Goal: Information Seeking & Learning: Learn about a topic

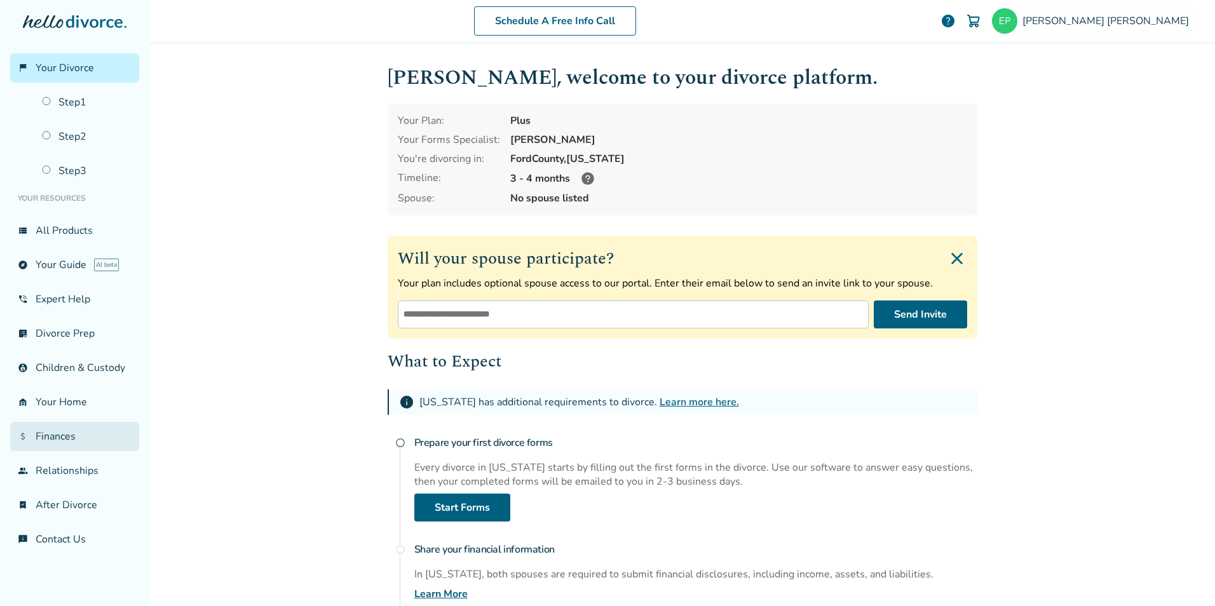
click at [70, 432] on link "attach_money Finances" at bounding box center [74, 436] width 129 height 29
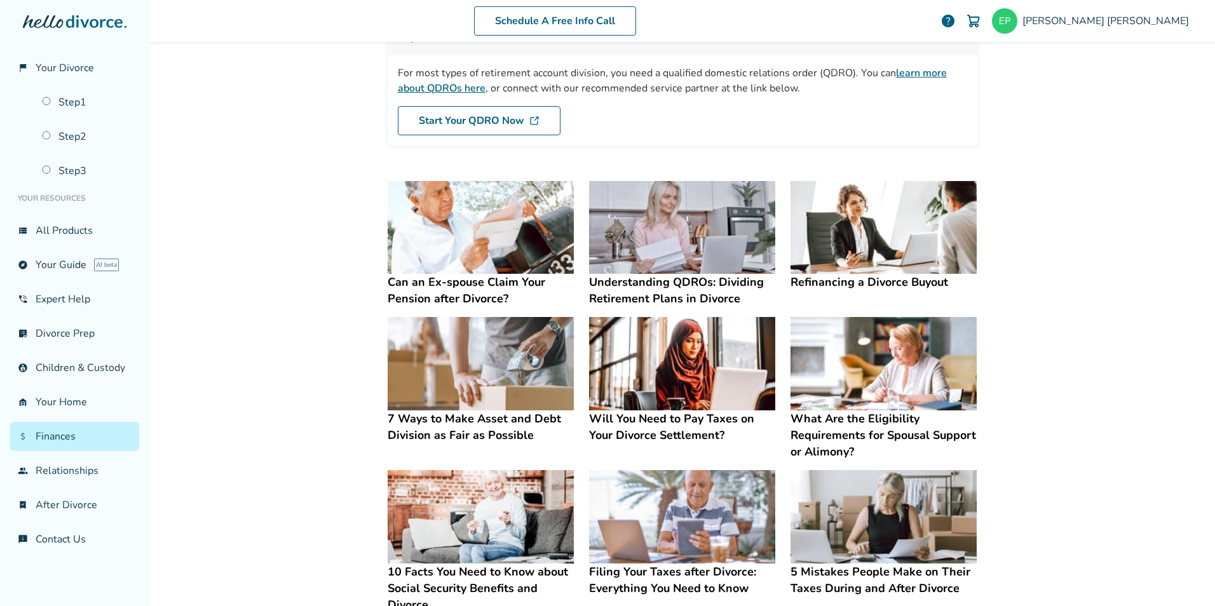
scroll to position [318, 0]
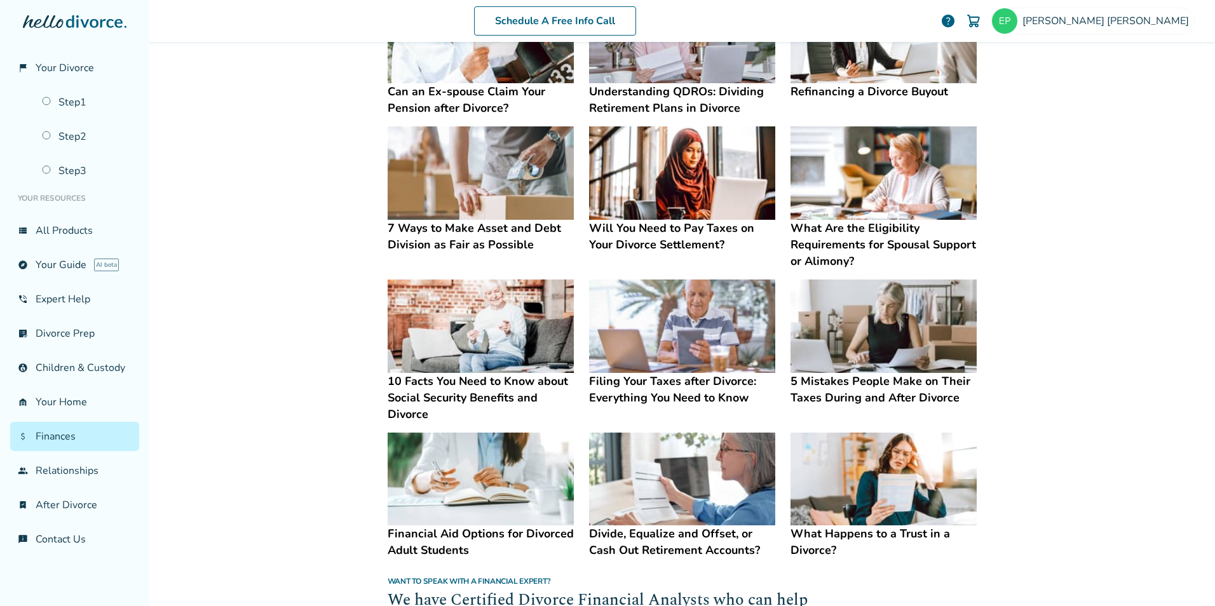
click at [449, 180] on img at bounding box center [480, 172] width 186 height 93
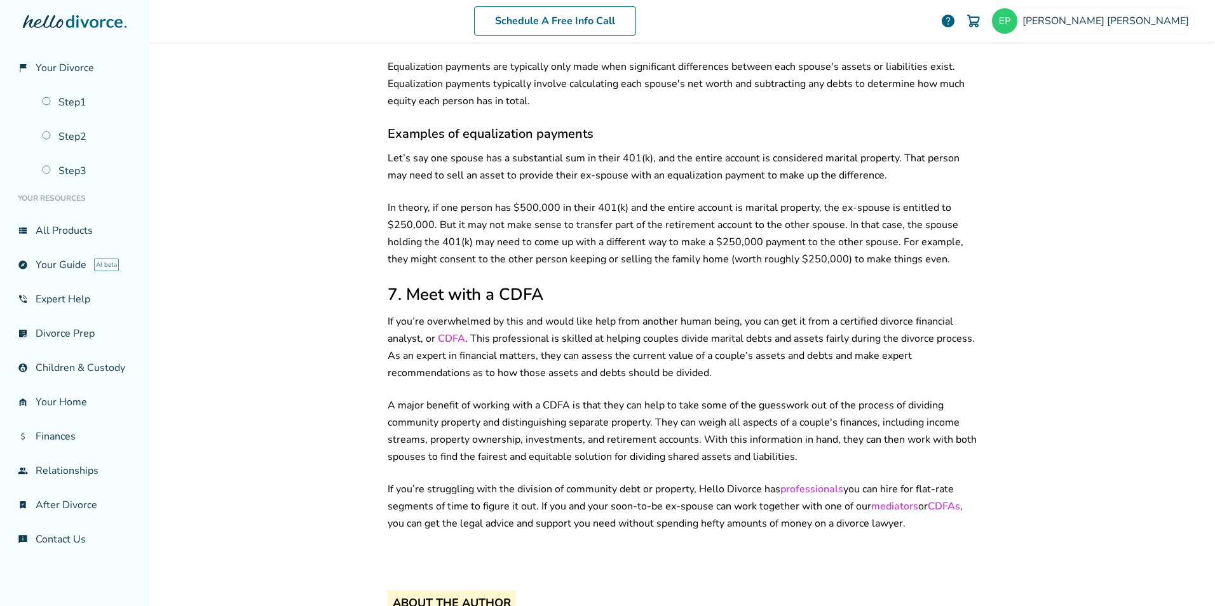
scroll to position [1904, 0]
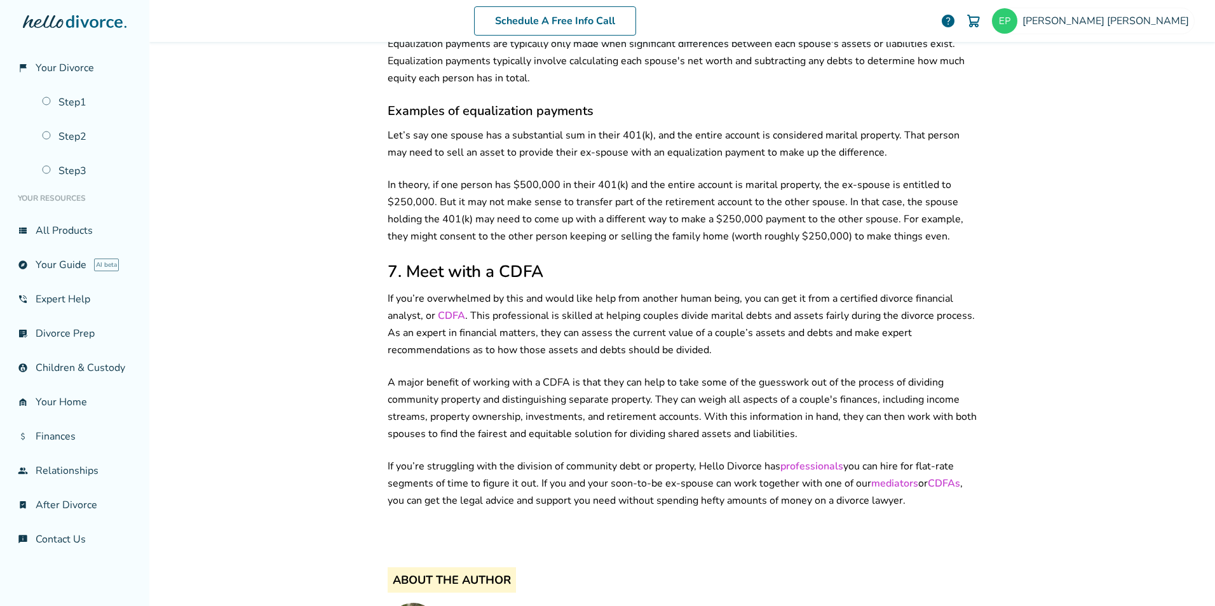
click at [450, 309] on link "CDFA" at bounding box center [451, 316] width 27 height 14
click at [53, 441] on link "attach_money Finances" at bounding box center [74, 436] width 129 height 29
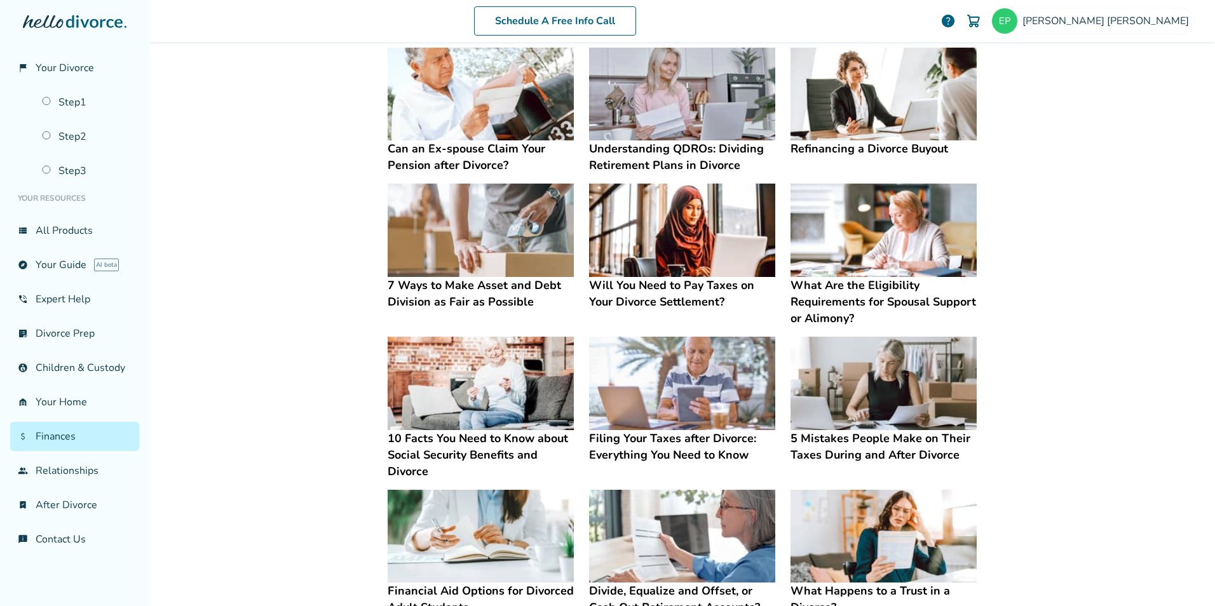
scroll to position [253, 0]
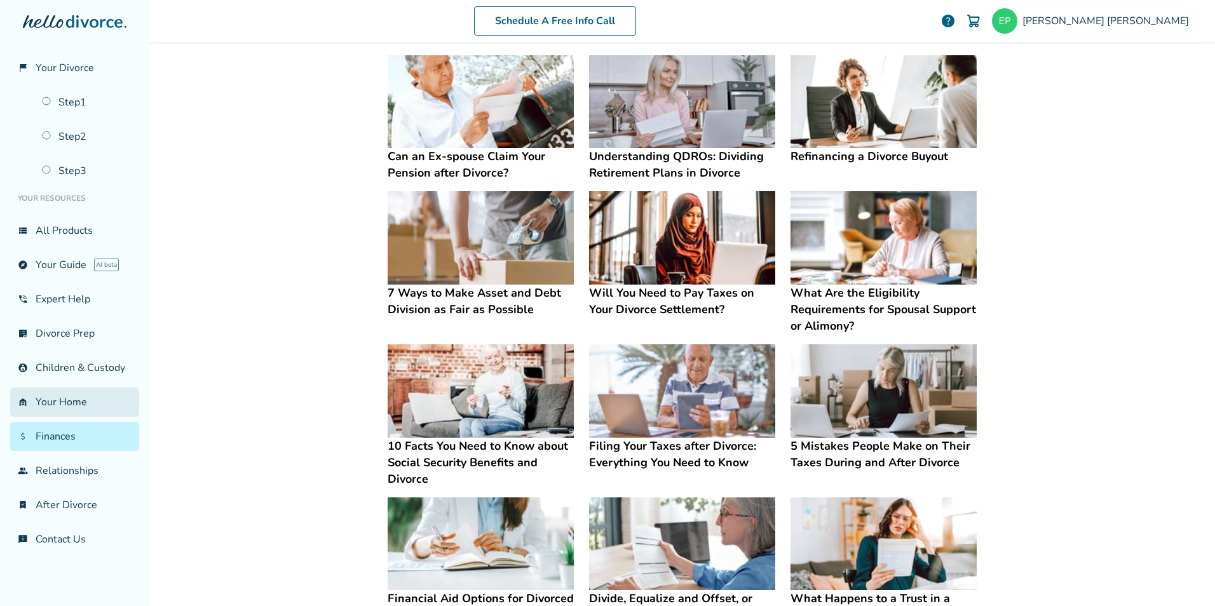
click at [70, 410] on link "garage_home Your Home" at bounding box center [74, 401] width 129 height 29
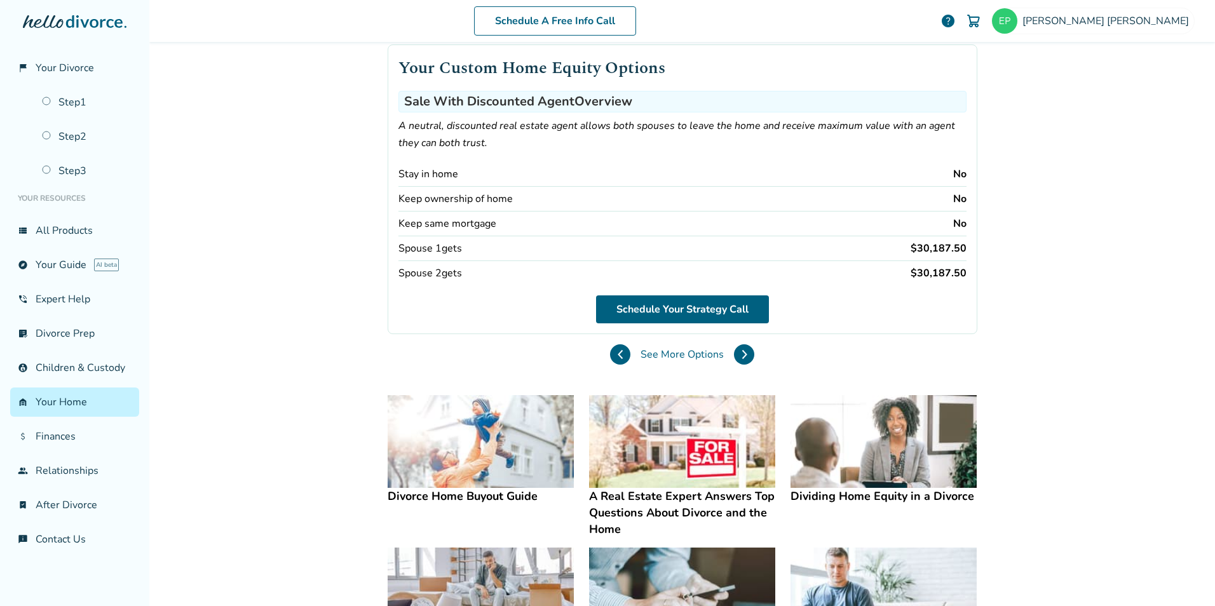
scroll to position [64, 0]
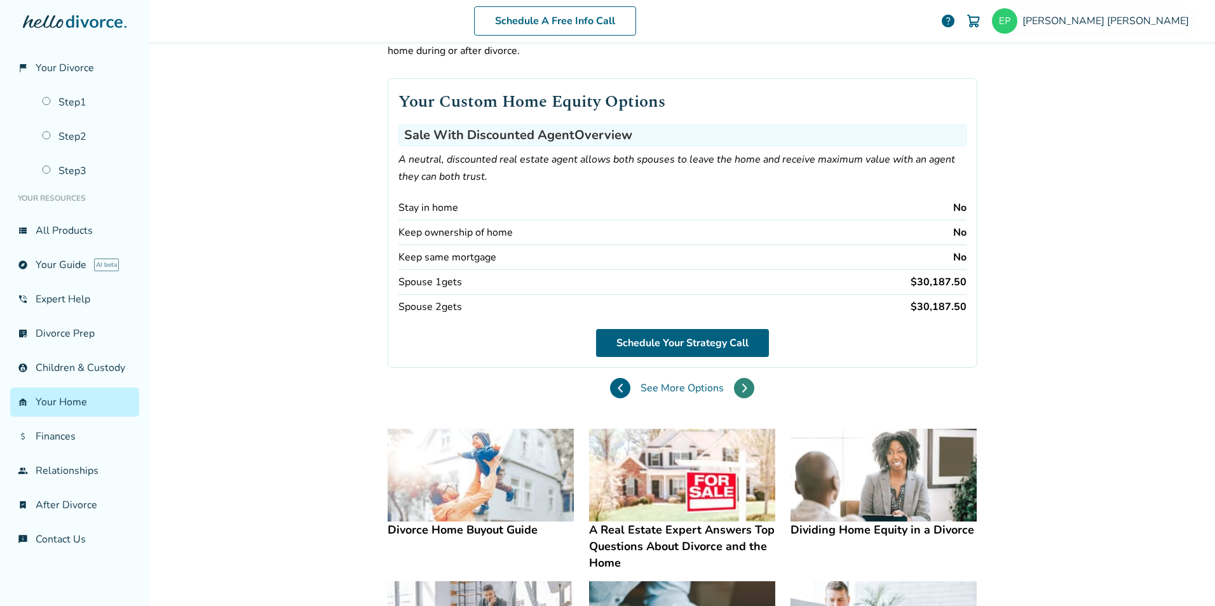
click at [734, 393] on button at bounding box center [744, 388] width 20 height 20
click at [741, 391] on icon at bounding box center [744, 388] width 6 height 10
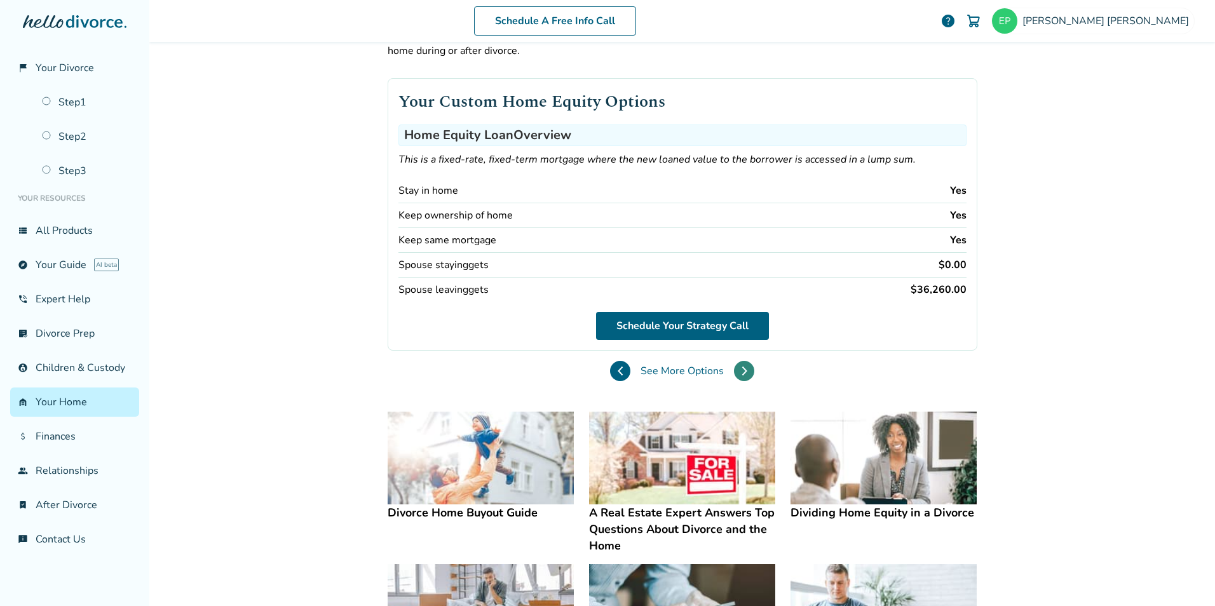
click at [741, 370] on icon at bounding box center [744, 371] width 6 height 10
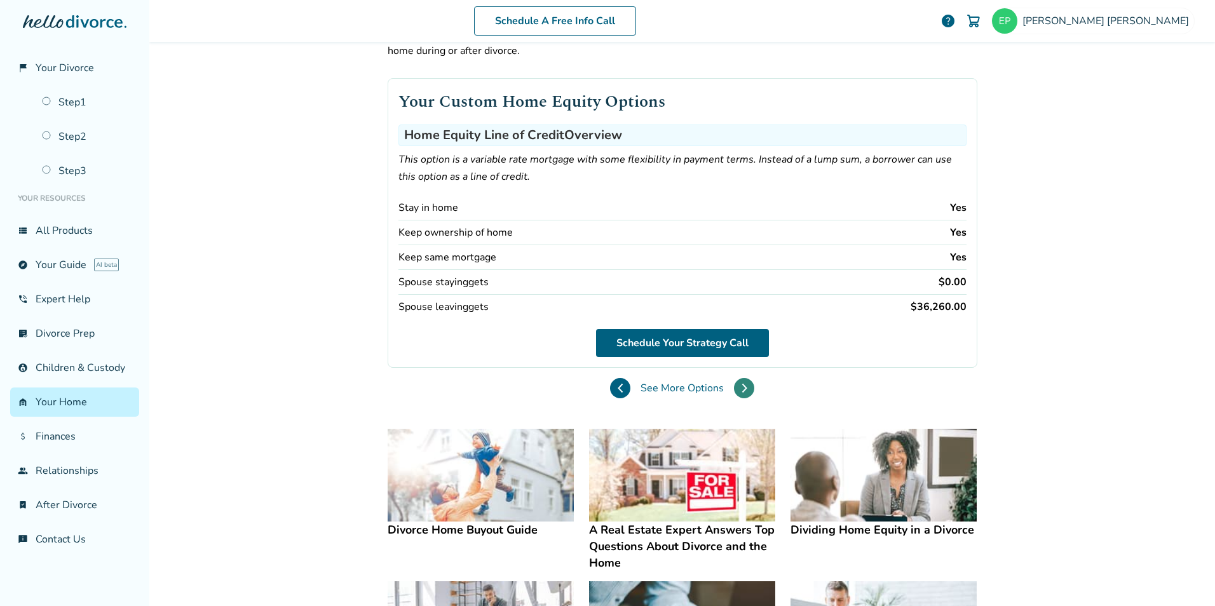
click at [741, 388] on icon at bounding box center [744, 388] width 6 height 10
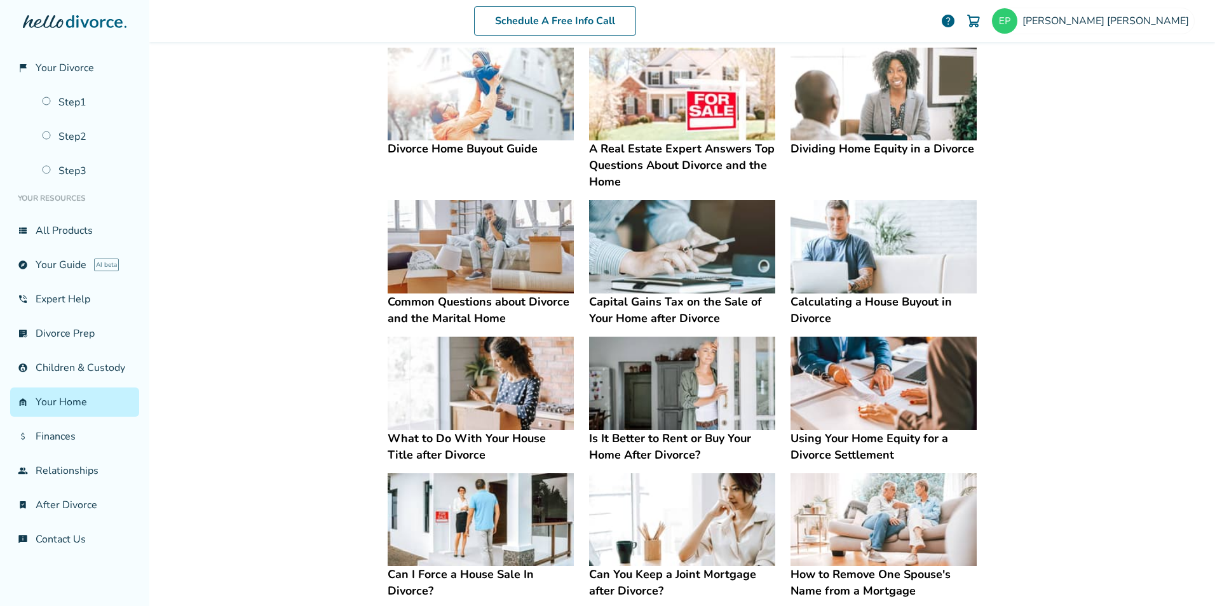
scroll to position [508, 0]
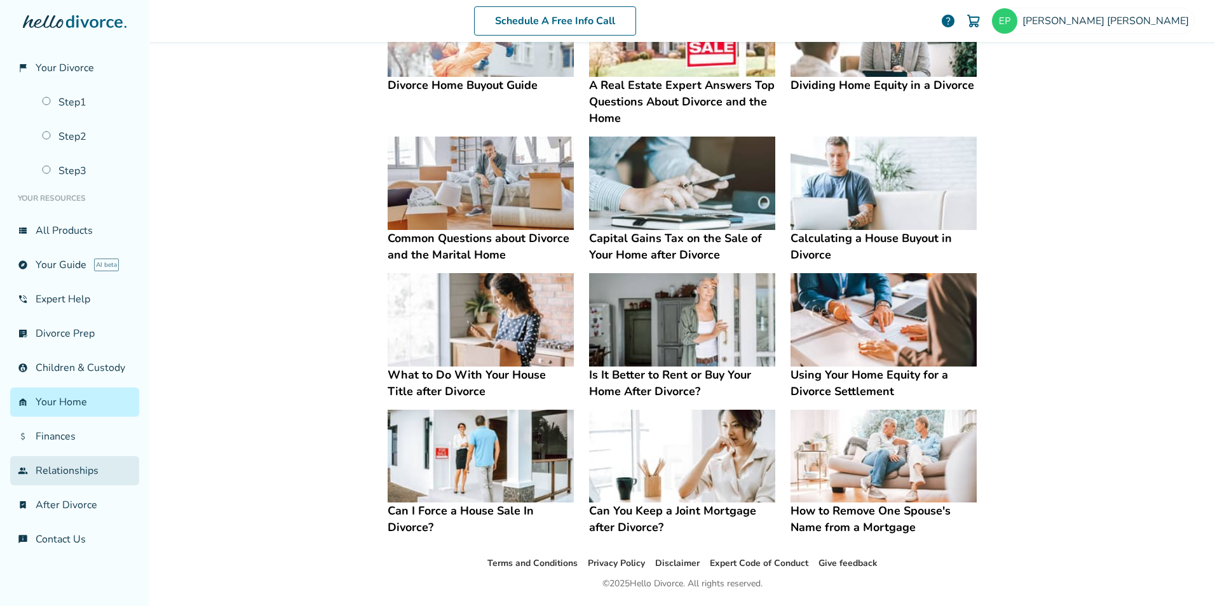
click at [62, 473] on link "group Relationships" at bounding box center [74, 470] width 129 height 29
